Goal: Information Seeking & Learning: Find specific fact

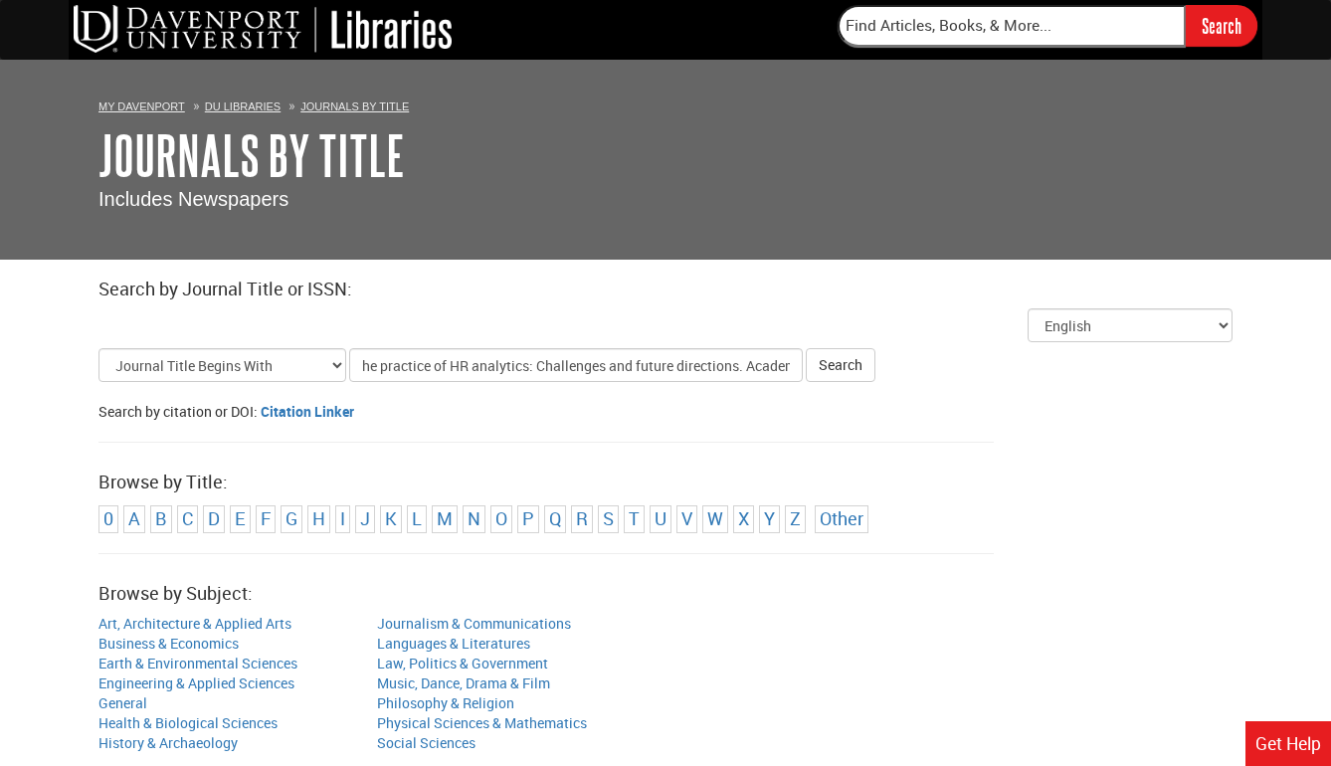
drag, startPoint x: 463, startPoint y: 365, endPoint x: 253, endPoint y: 348, distance: 210.6
click at [253, 348] on form "Select Title Search Type Journal Title Begins With Journal Title Equals Journal…" at bounding box center [665, 365] width 1134 height 34
drag, startPoint x: 707, startPoint y: 367, endPoint x: 580, endPoint y: 370, distance: 127.4
click at [580, 370] on input "Academy of Management Journal, 66(5), [DATE]–[DATE]" at bounding box center [576, 365] width 454 height 34
type input "Academy of Management Journal"
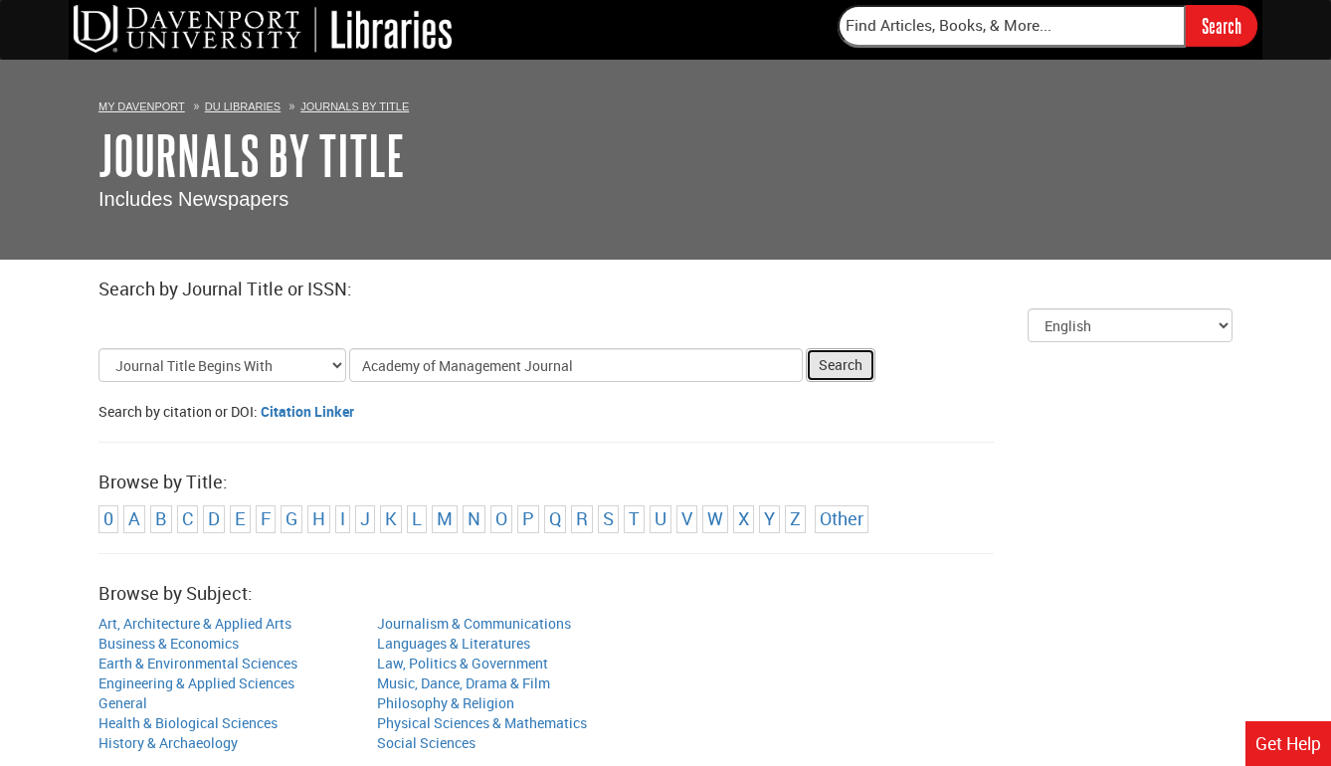
click at [836, 367] on button "Search" at bounding box center [841, 365] width 70 height 34
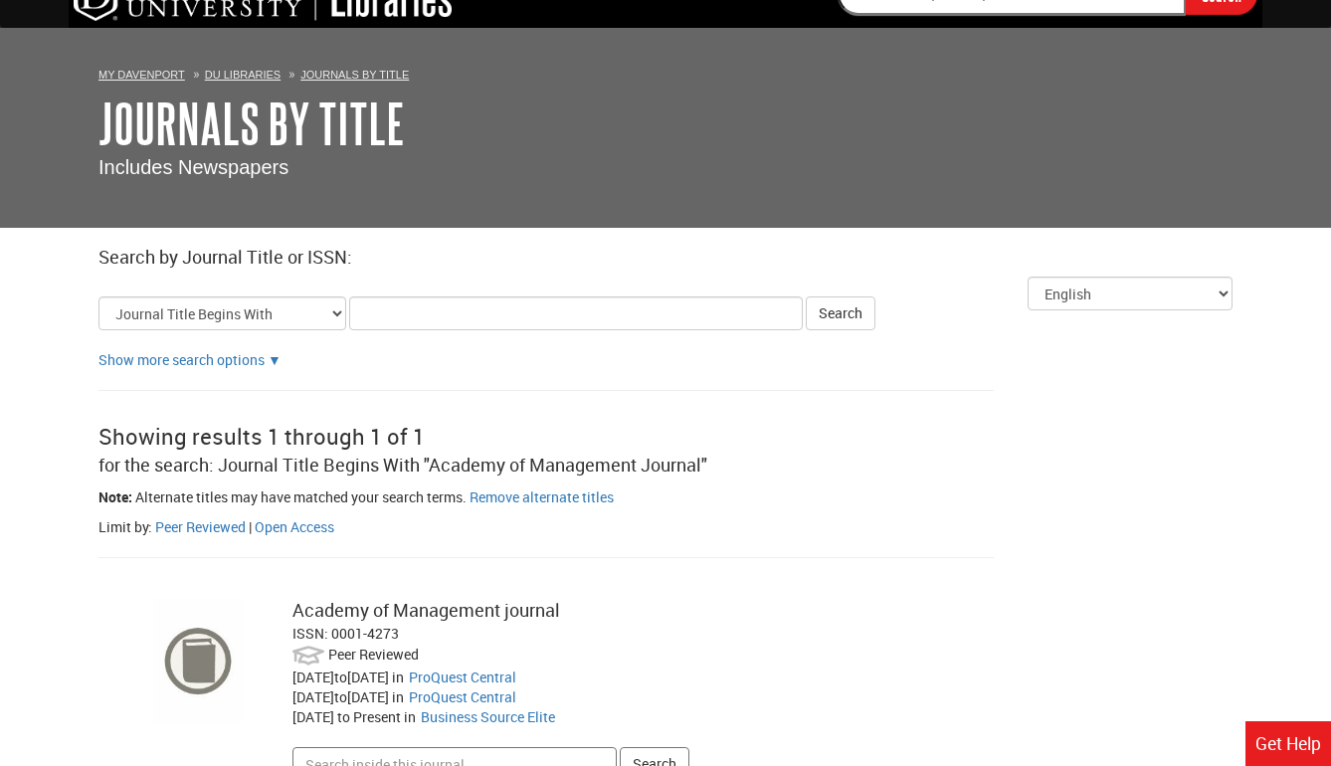
scroll to position [186, 0]
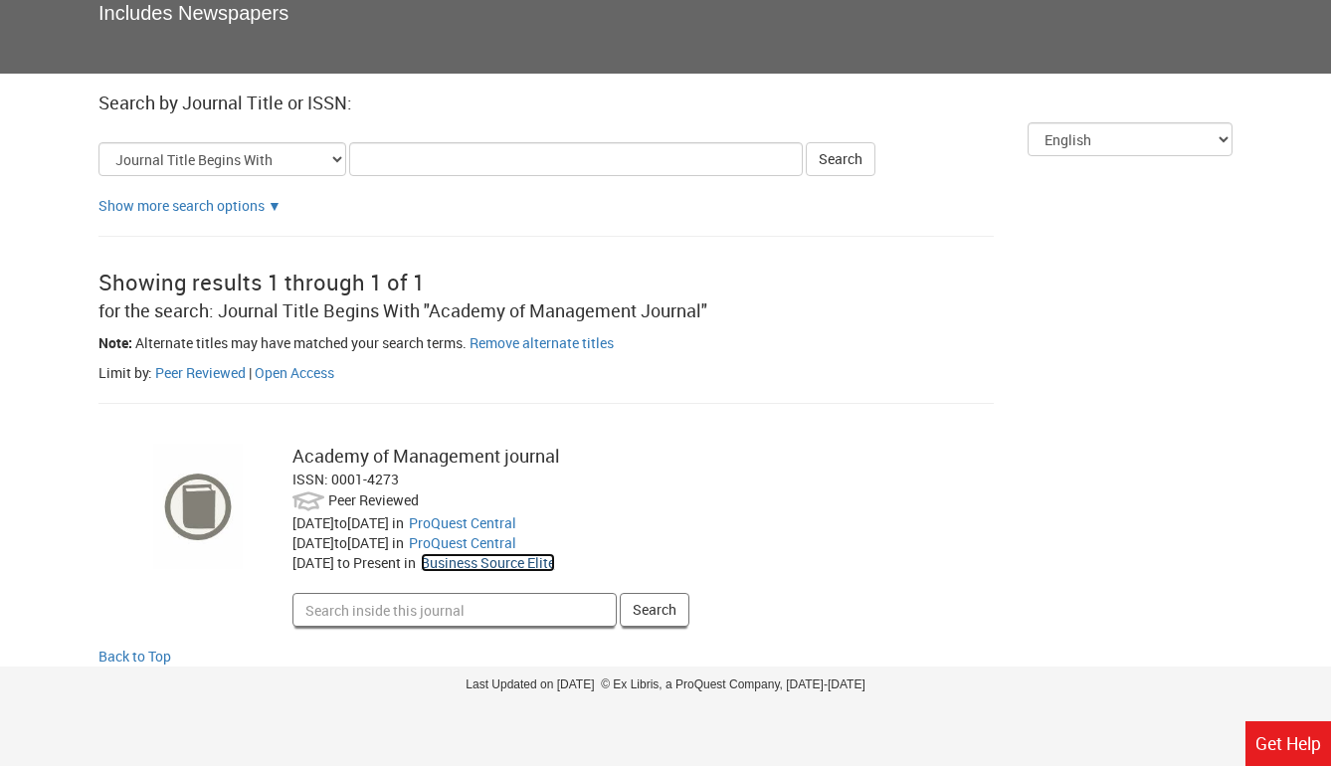
click at [494, 565] on link "Business Source Elite" at bounding box center [488, 562] width 134 height 19
click at [391, 606] on input "Search inside this journal" at bounding box center [454, 610] width 324 height 34
paste input "he practice of HR analytics: Challenges and future directions. Academy of Manag…"
click at [303, 613] on input "he practice of HR analytic" at bounding box center [454, 610] width 324 height 34
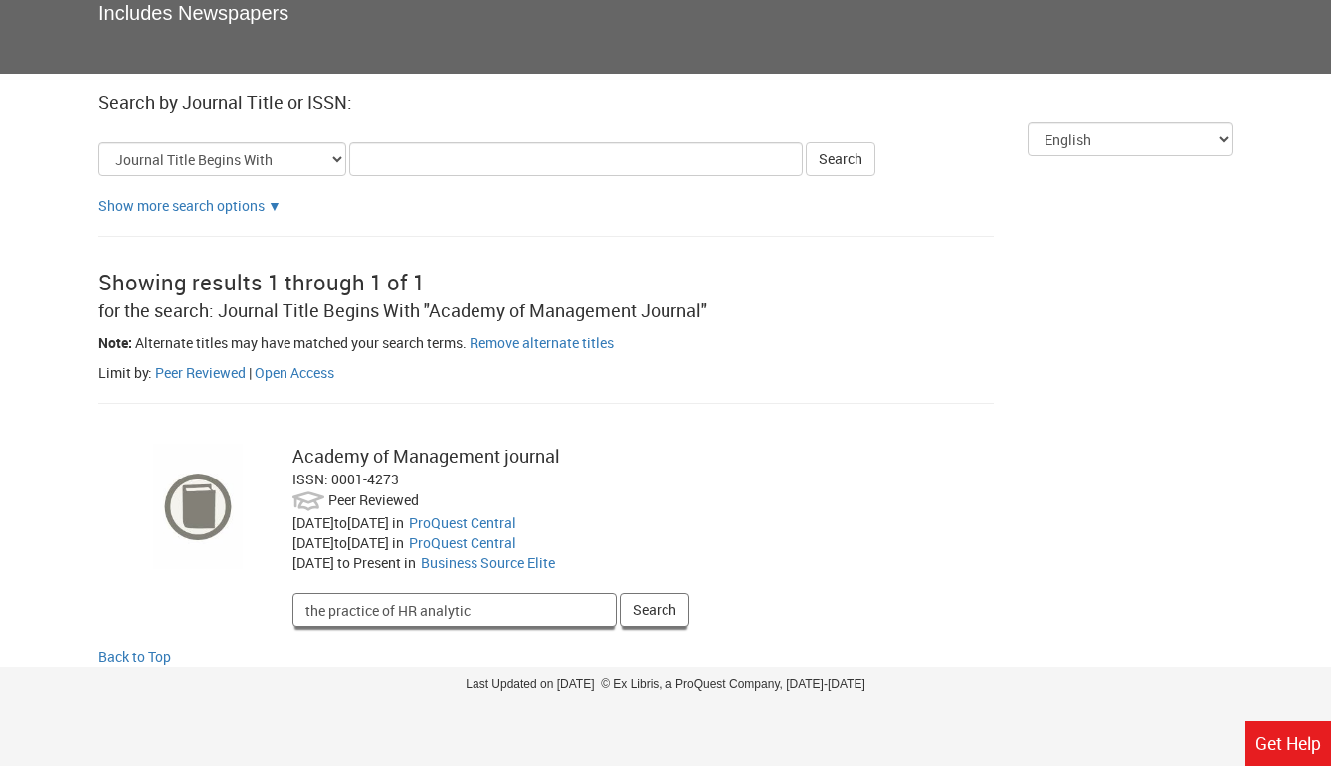
click at [549, 597] on input "the practice of HR analytic" at bounding box center [454, 610] width 324 height 34
type input "the practice of HR analytics"
click at [652, 618] on button "Search" at bounding box center [655, 610] width 70 height 34
